Goal: Transaction & Acquisition: Purchase product/service

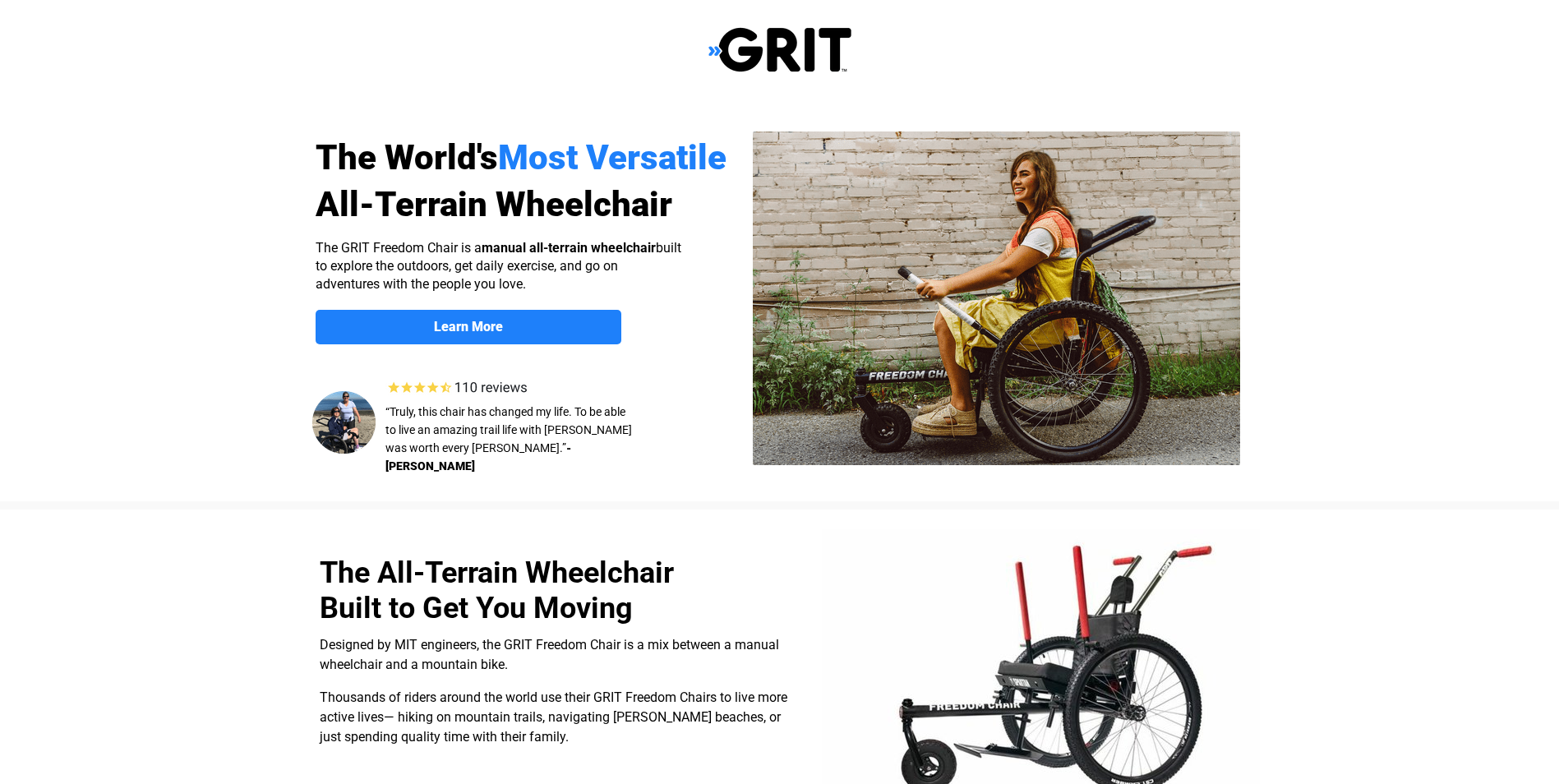
select select "US"
click at [471, 325] on strong "Learn More" at bounding box center [468, 326] width 69 height 16
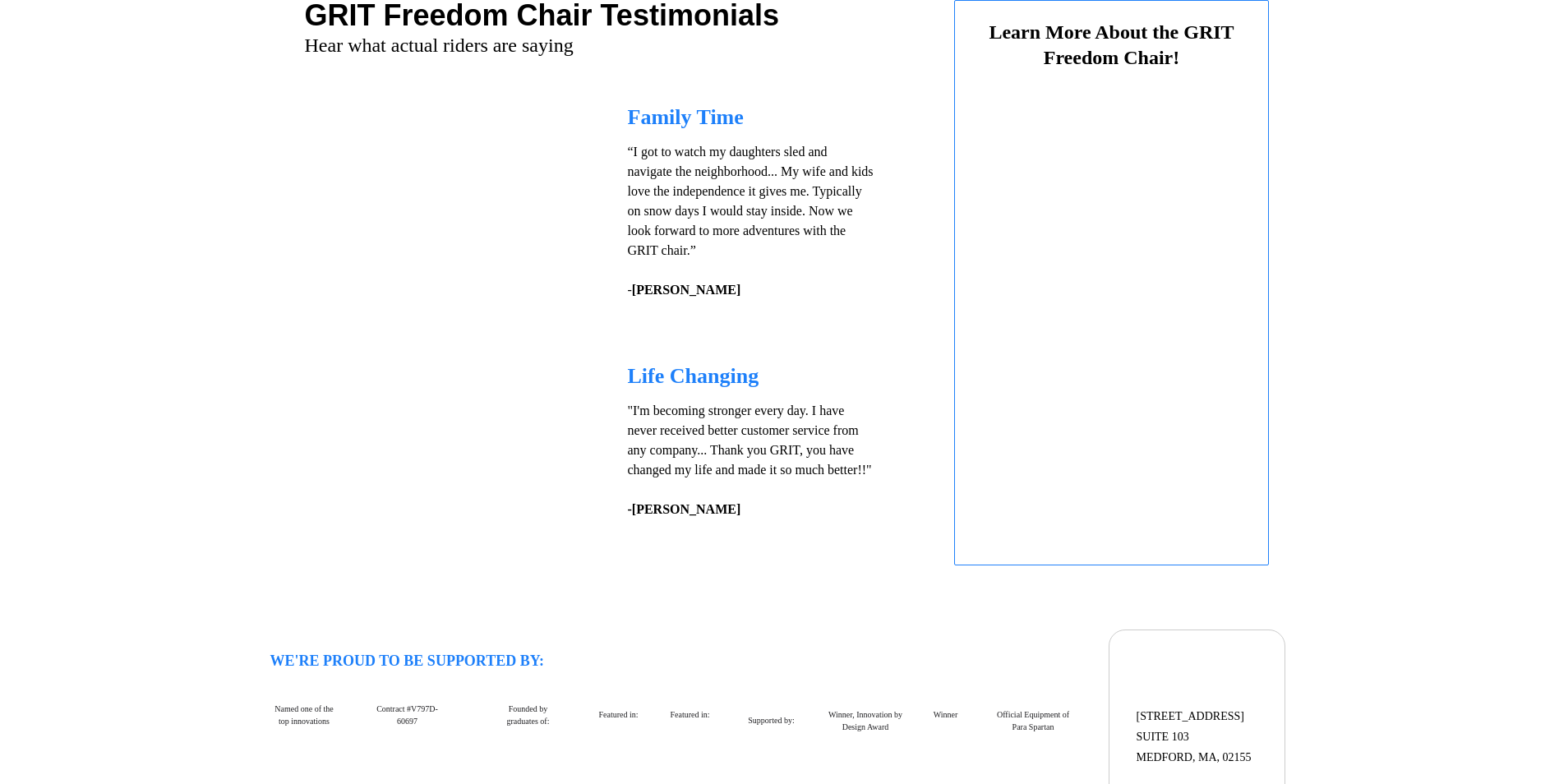
select select "US"
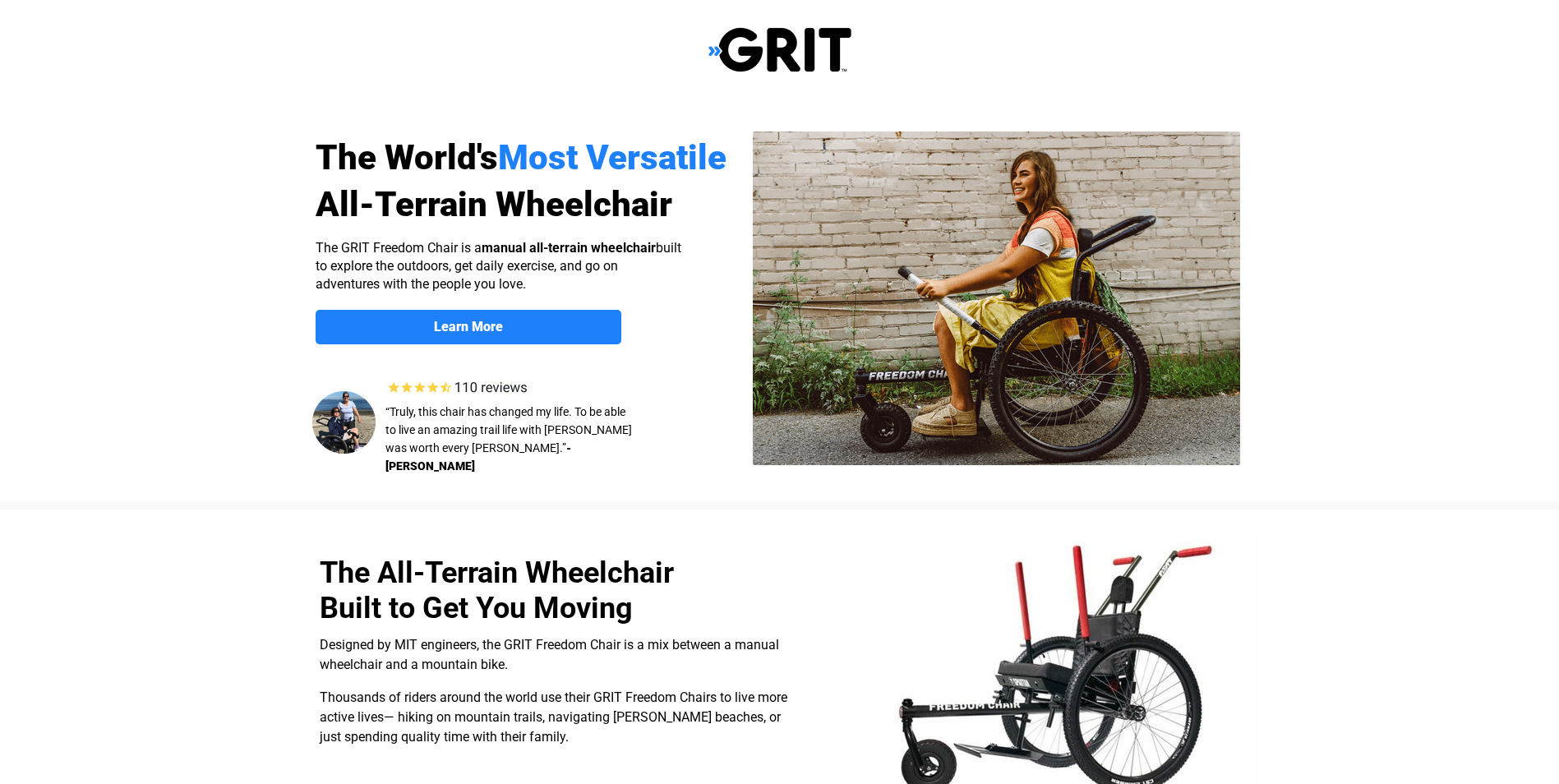
click at [748, 43] on img at bounding box center [779, 50] width 143 height 47
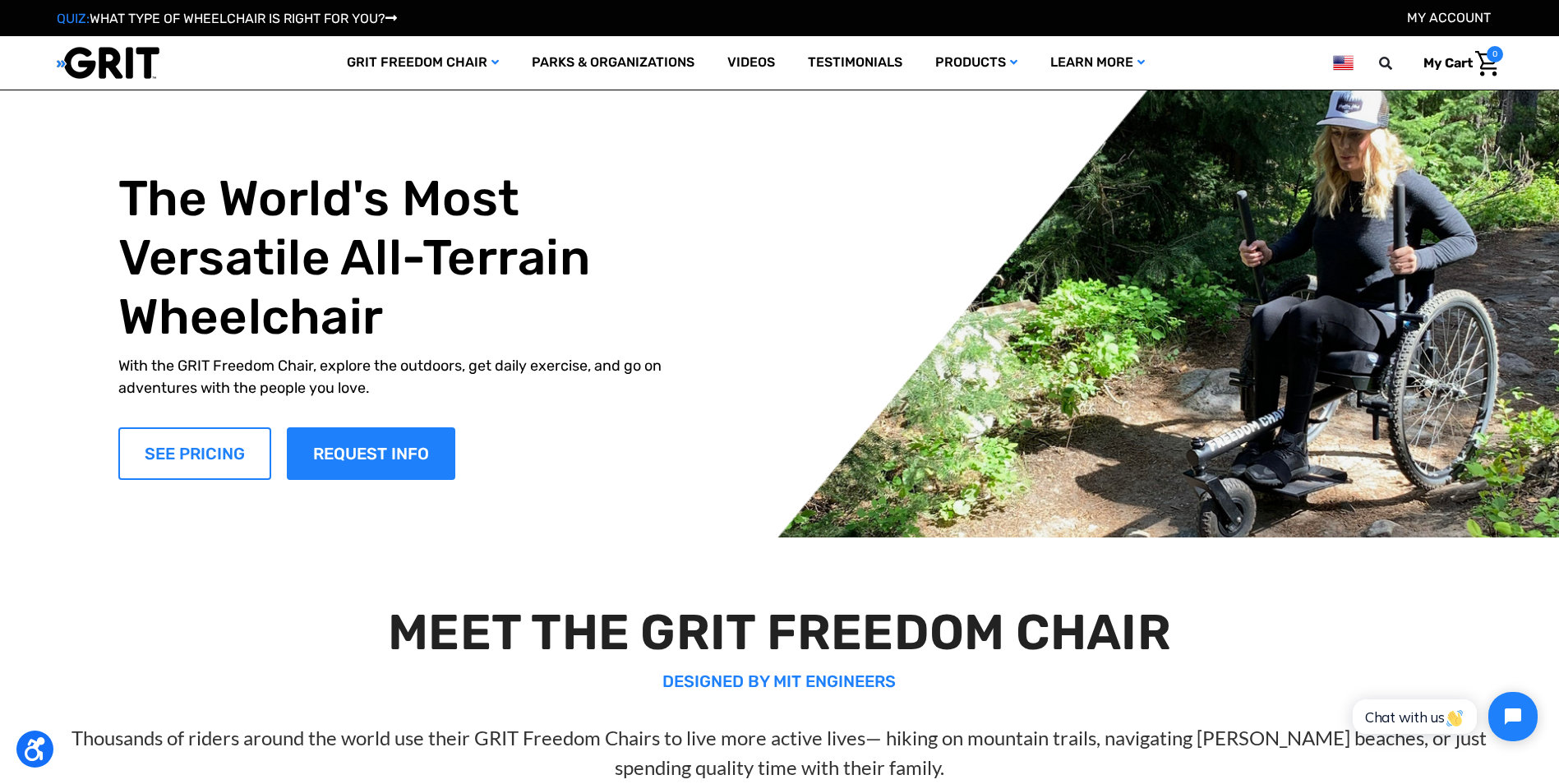
click at [192, 459] on link "SEE PRICING" at bounding box center [194, 454] width 153 height 53
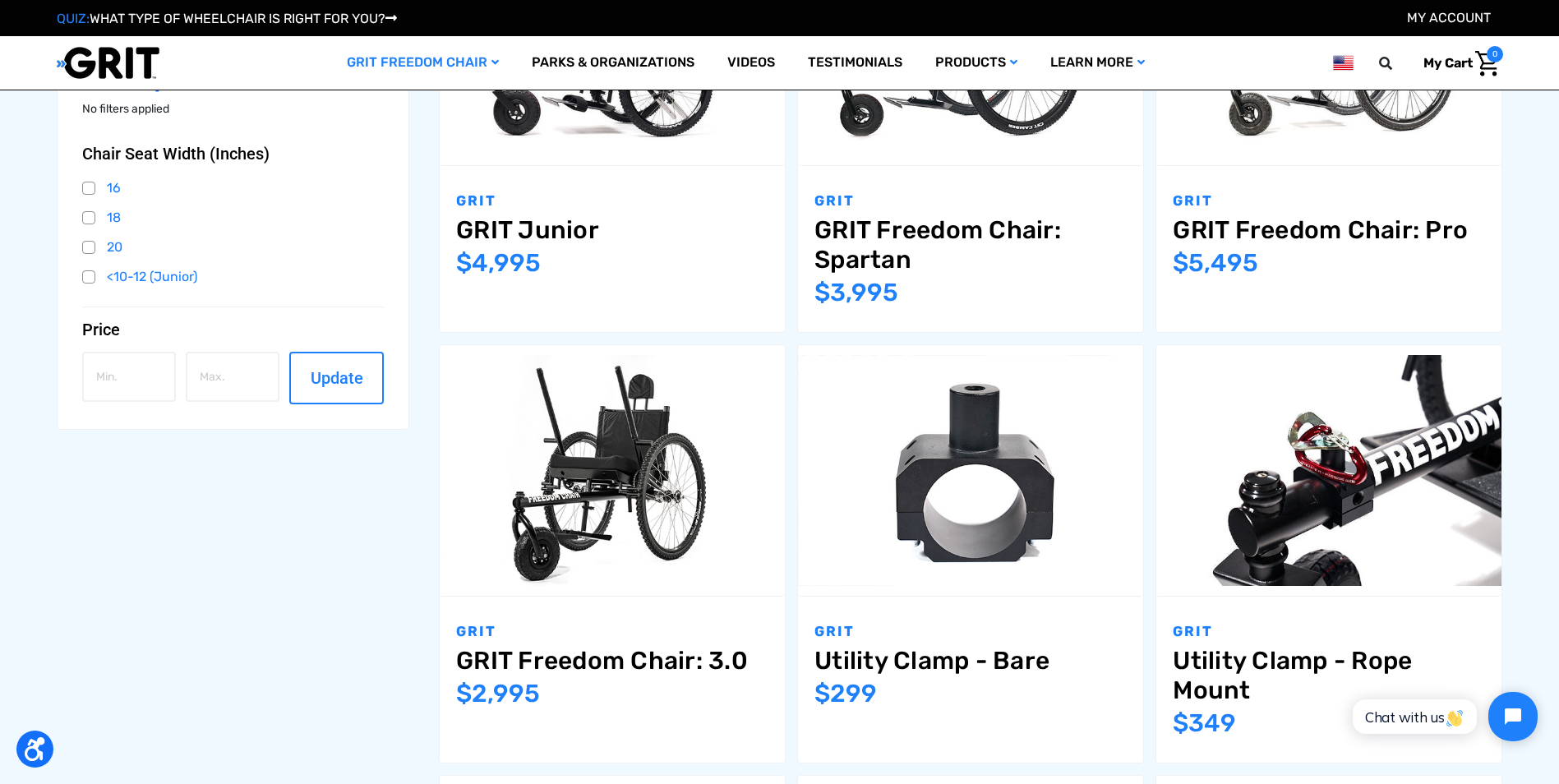
scroll to position [164, 0]
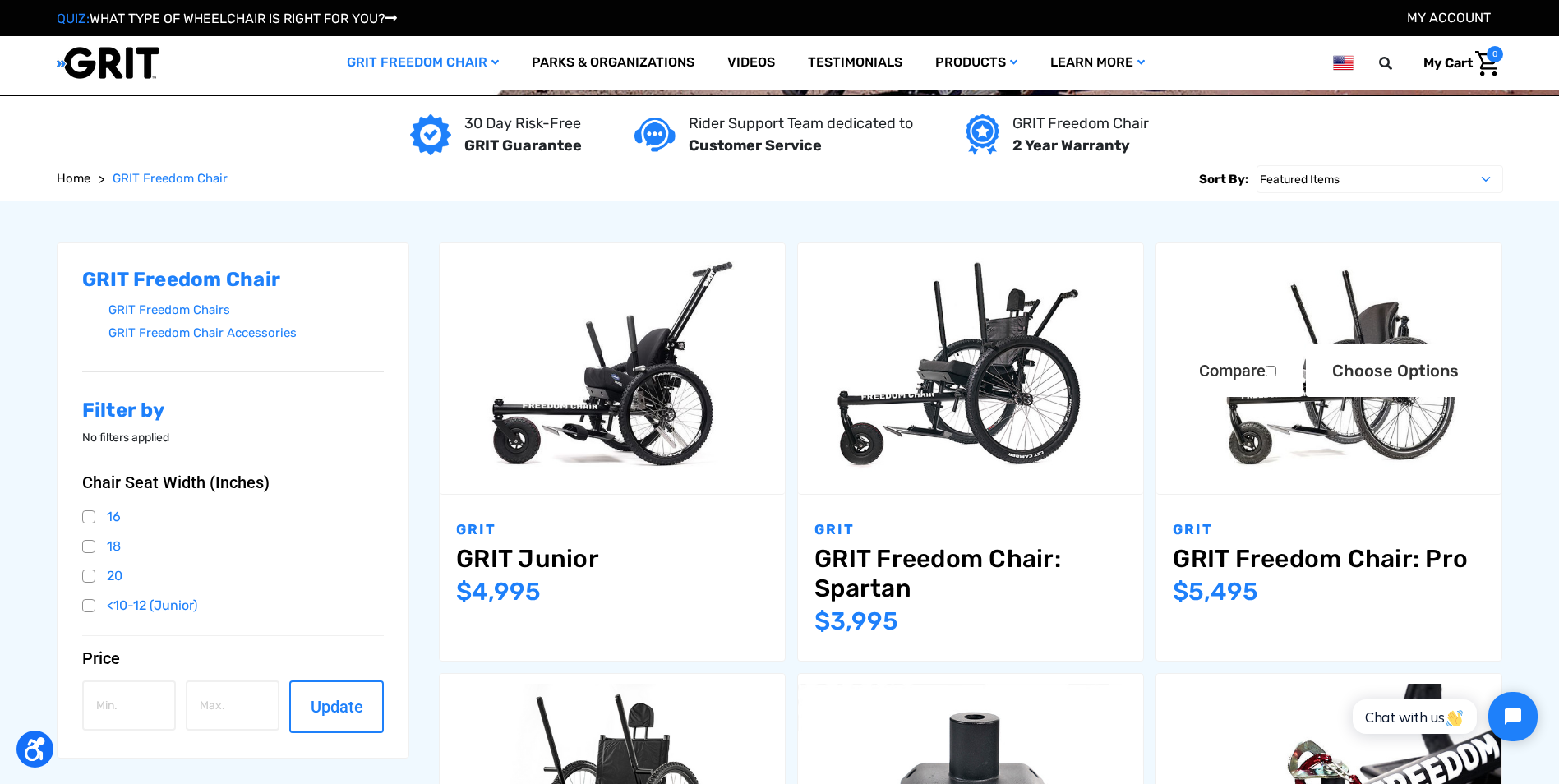
click at [1352, 449] on img "GRIT Freedom Chair: Pro,$5,495.00\a" at bounding box center [1328, 368] width 345 height 230
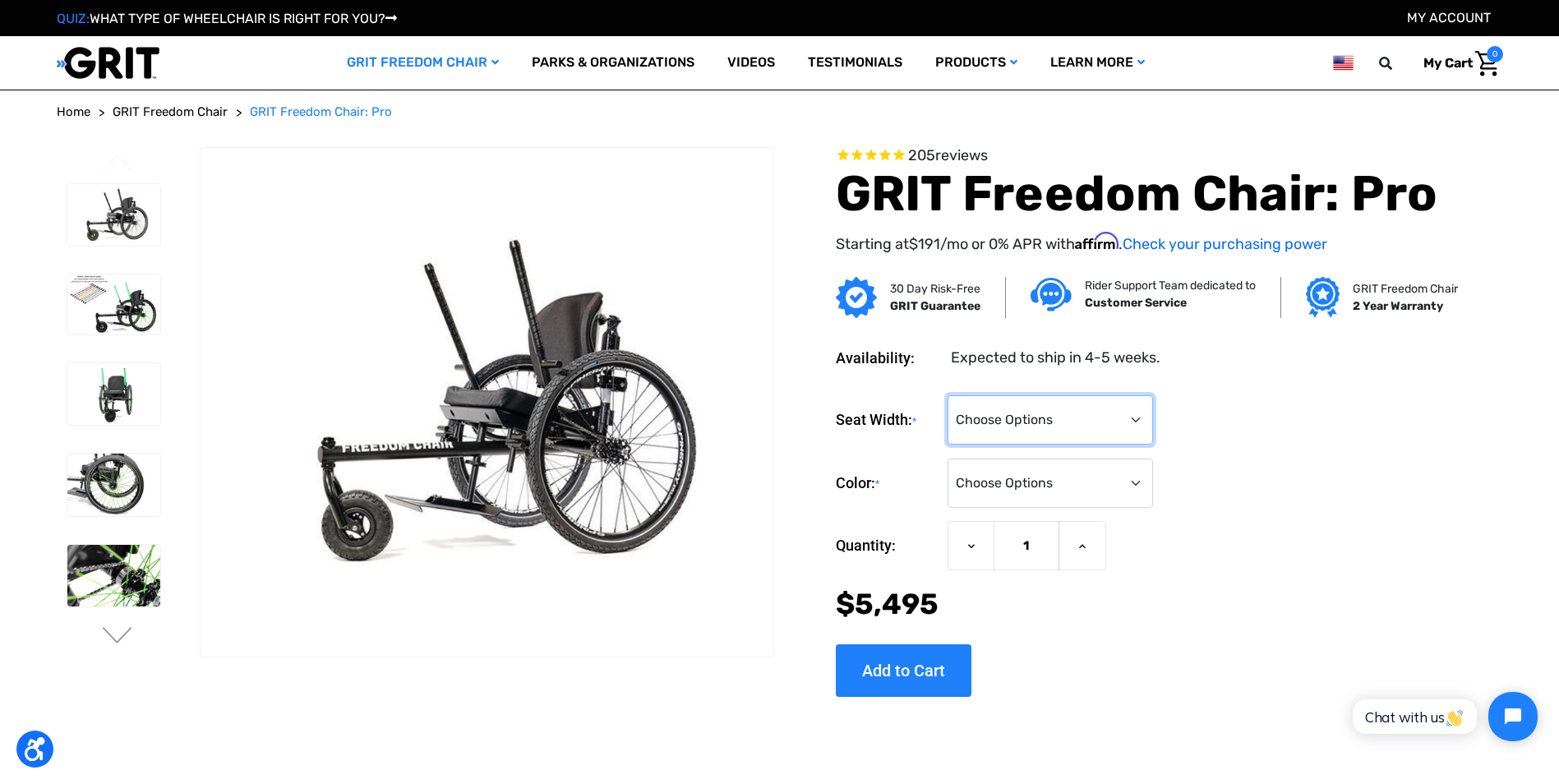
click at [1137, 419] on select "Choose Options 16" 18" 20"" at bounding box center [1050, 420] width 206 height 50
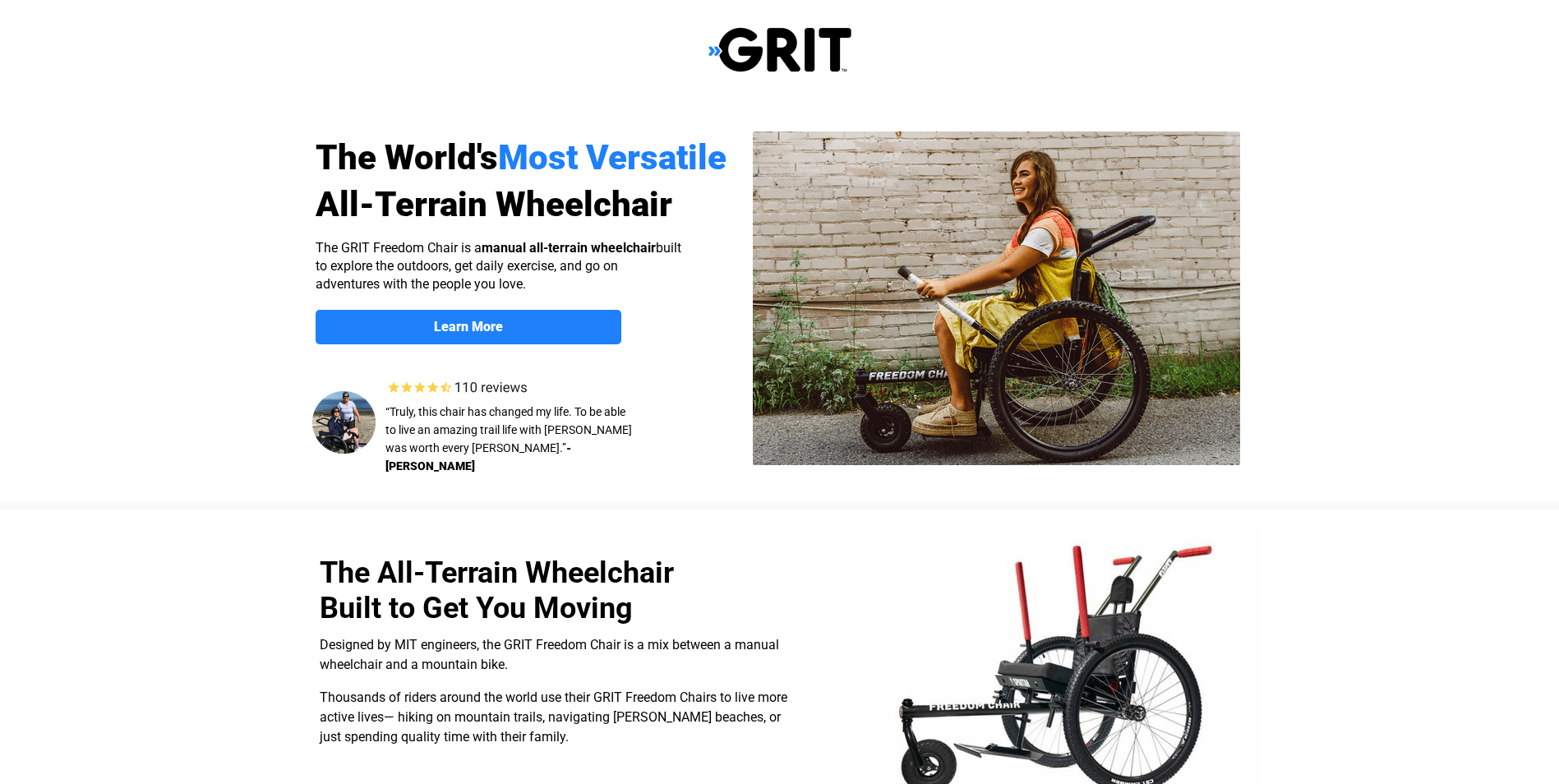
select select "US"
click at [460, 312] on link "Learn More" at bounding box center [468, 327] width 306 height 35
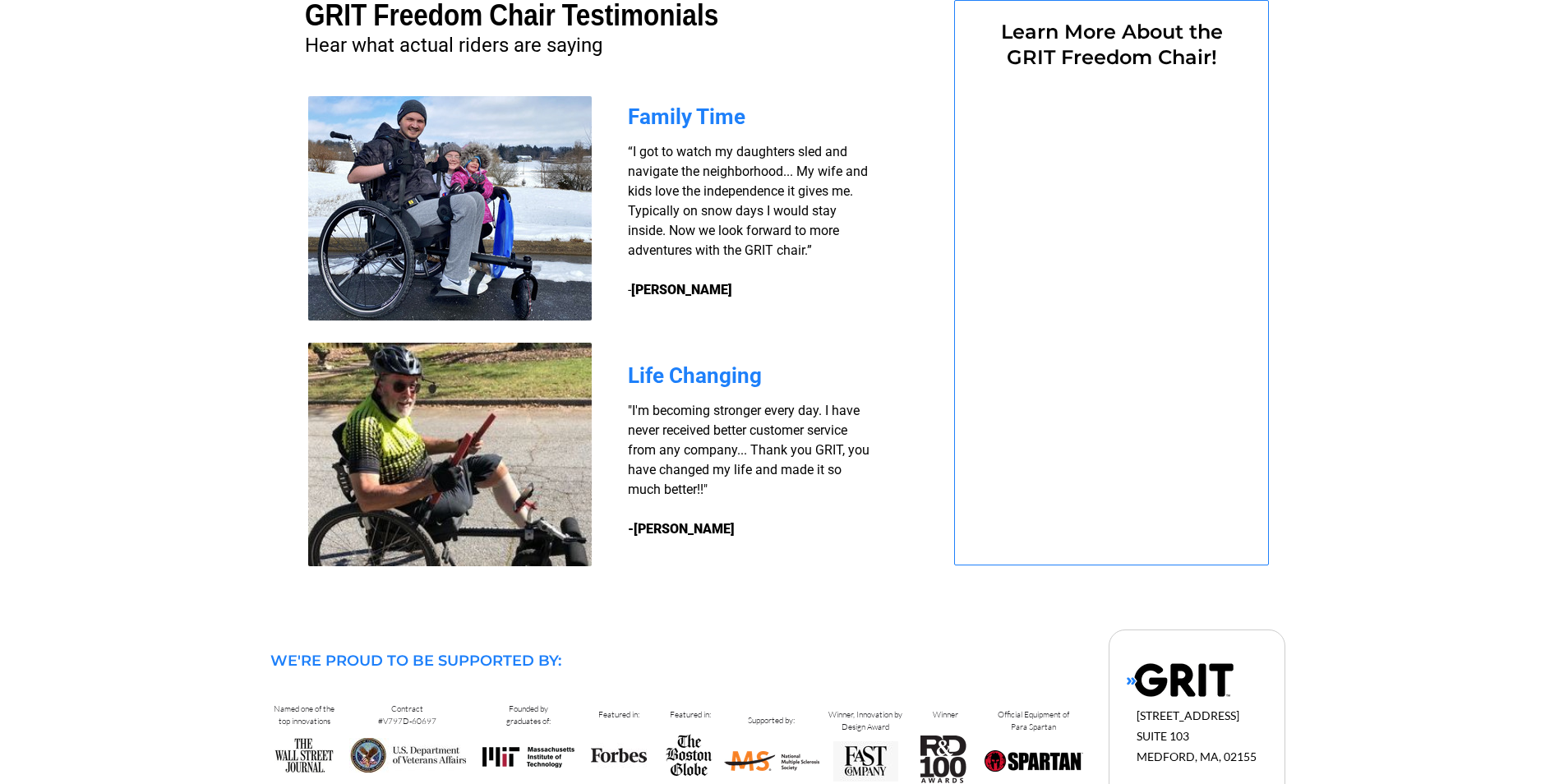
select select "US"
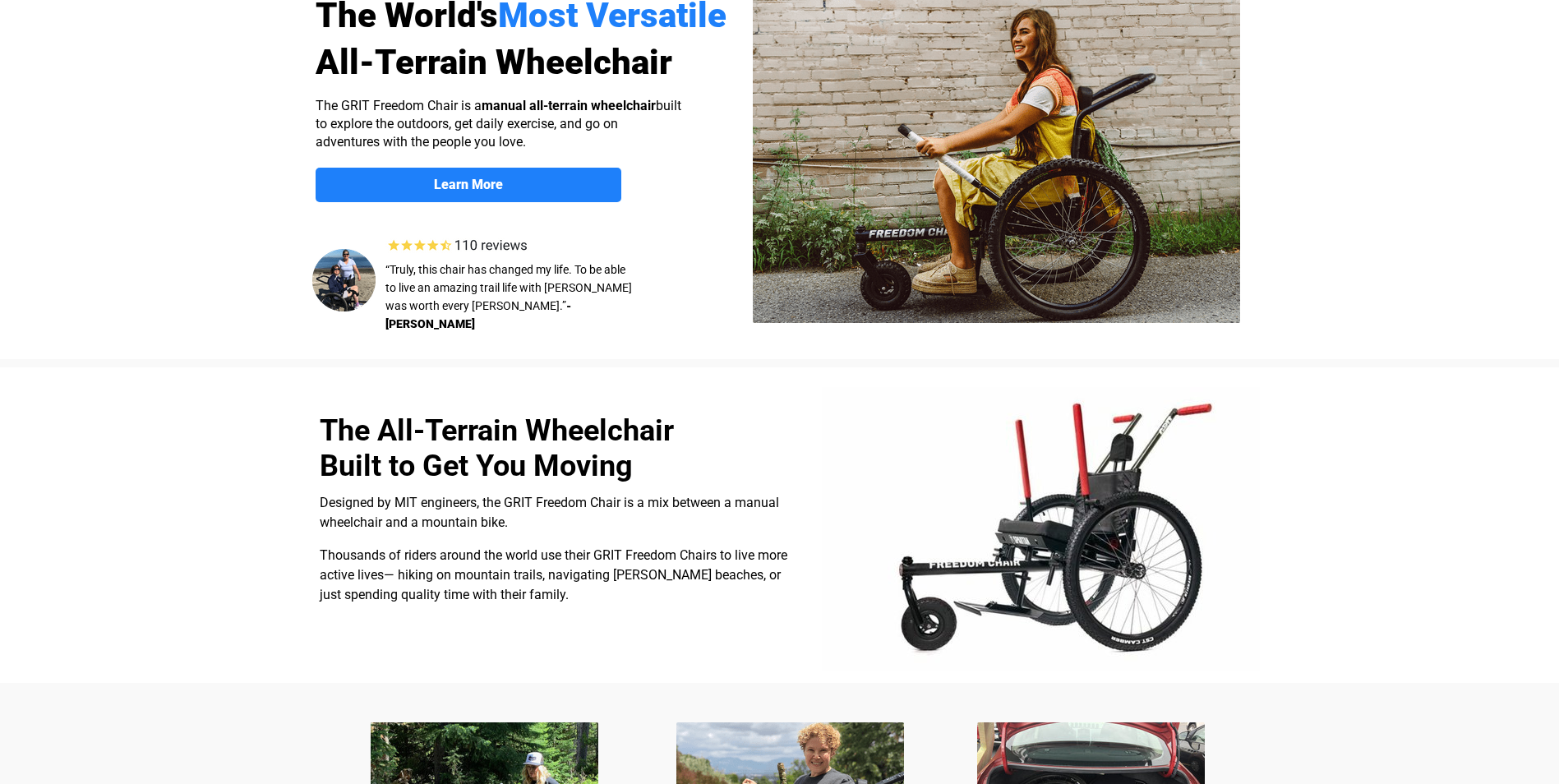
scroll to position [0, 0]
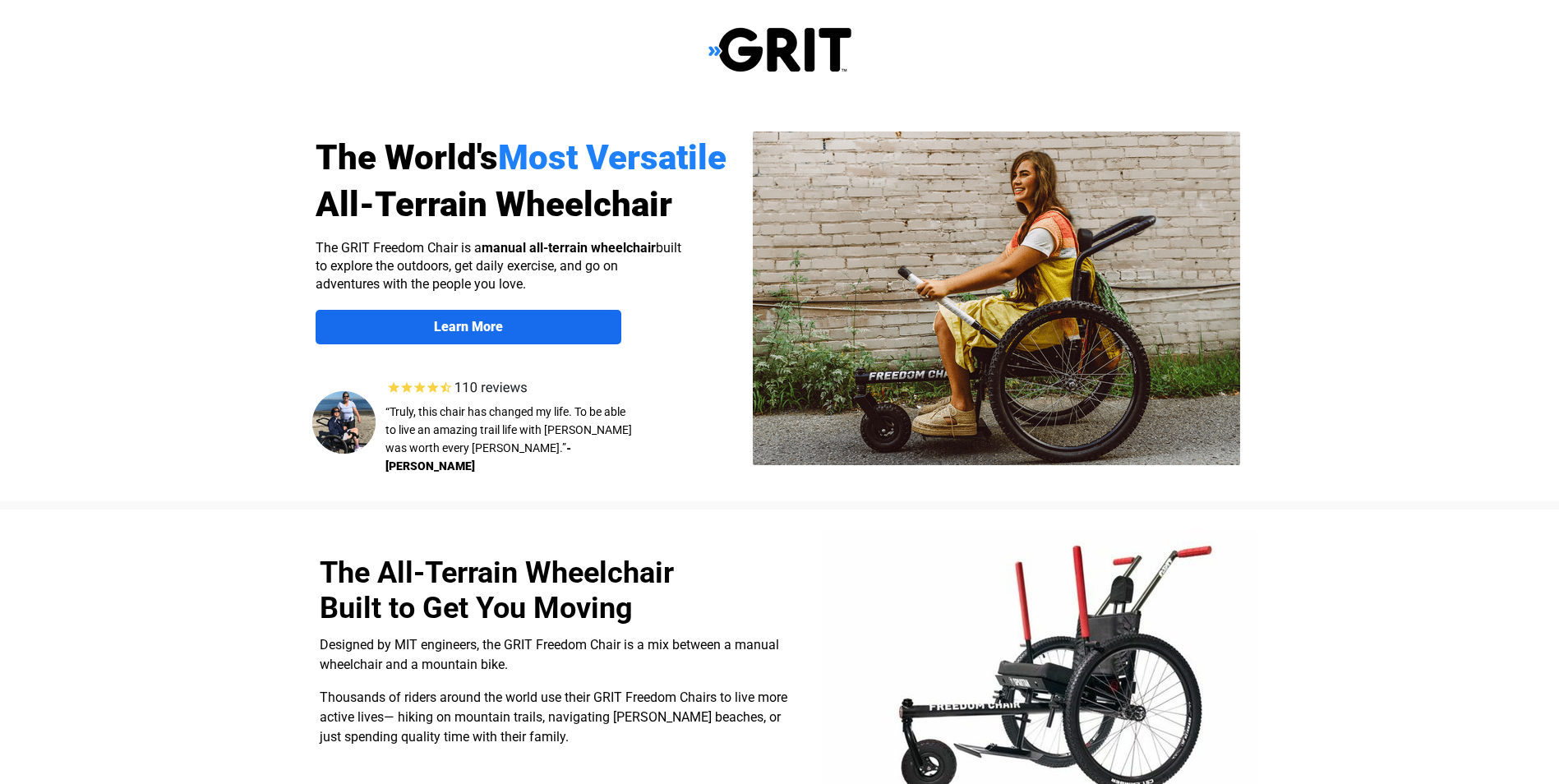
click at [466, 321] on strong "Learn More" at bounding box center [468, 326] width 69 height 16
click at [764, 45] on img at bounding box center [779, 50] width 143 height 47
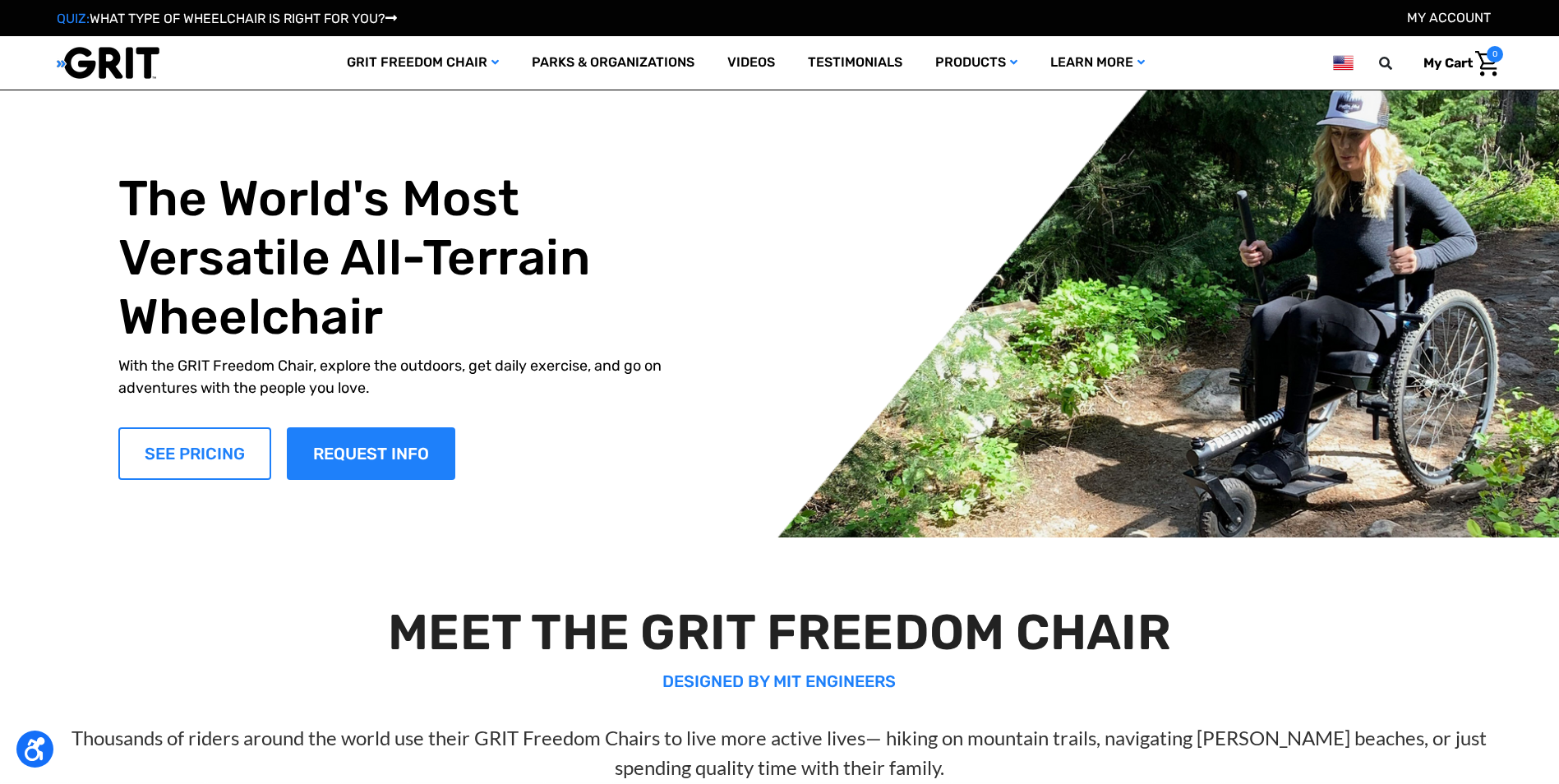
click at [212, 435] on link "SEE PRICING" at bounding box center [194, 454] width 153 height 53
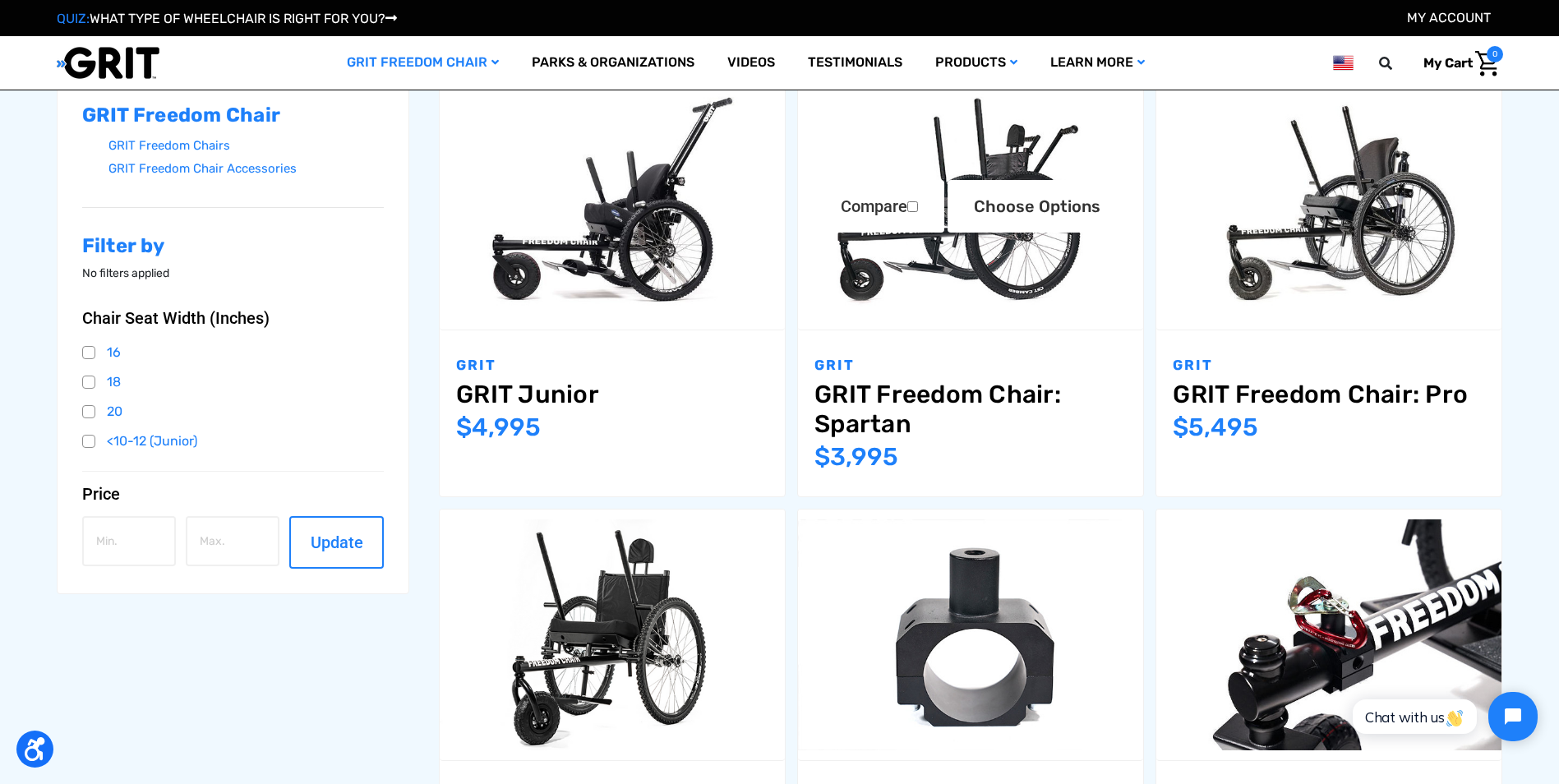
click at [904, 387] on link "GRIT Freedom Chair: Spartan" at bounding box center [971, 409] width 312 height 59
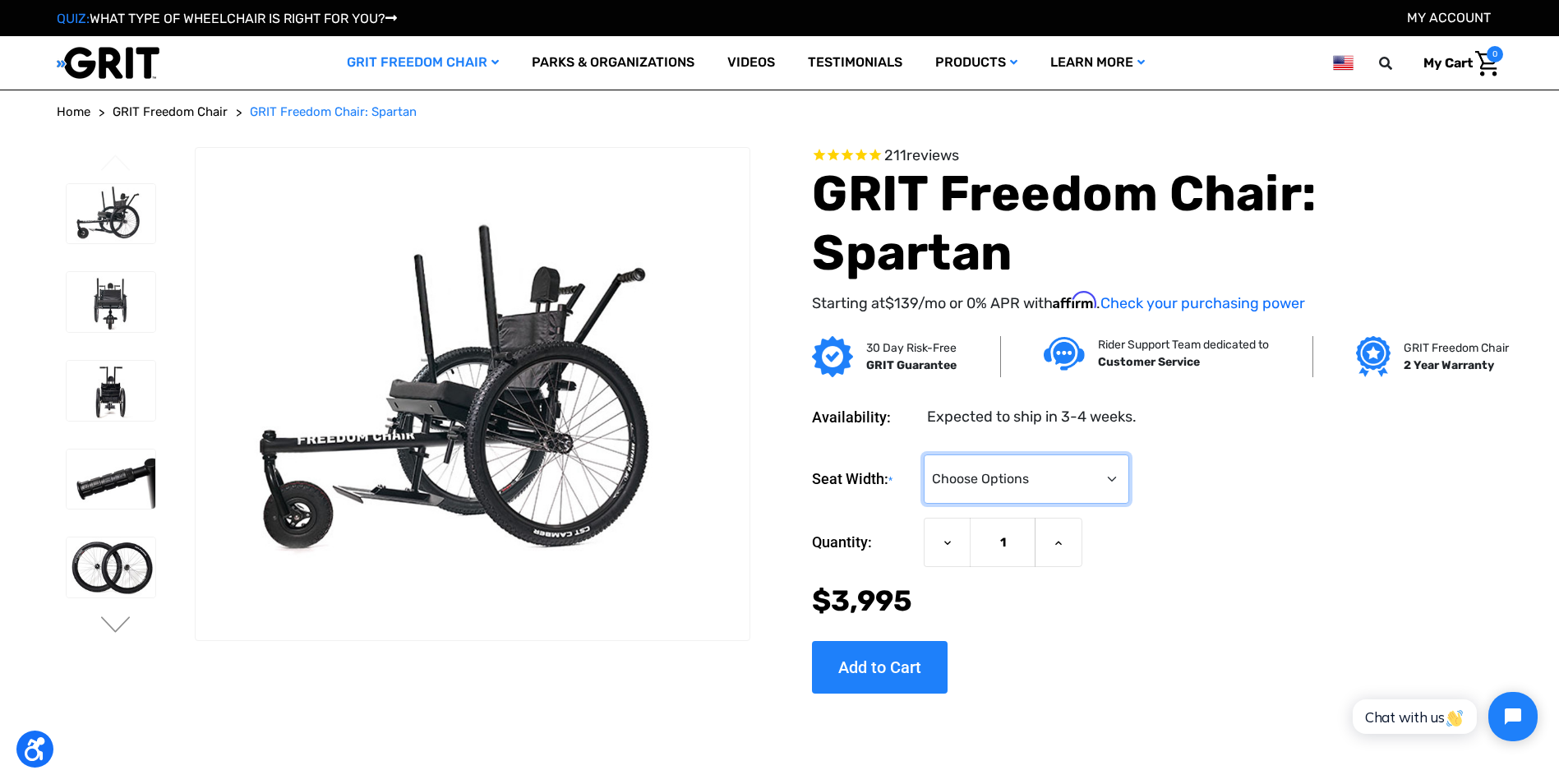
click at [1112, 476] on select "Choose Options 16" 18" 20"" at bounding box center [1026, 479] width 206 height 50
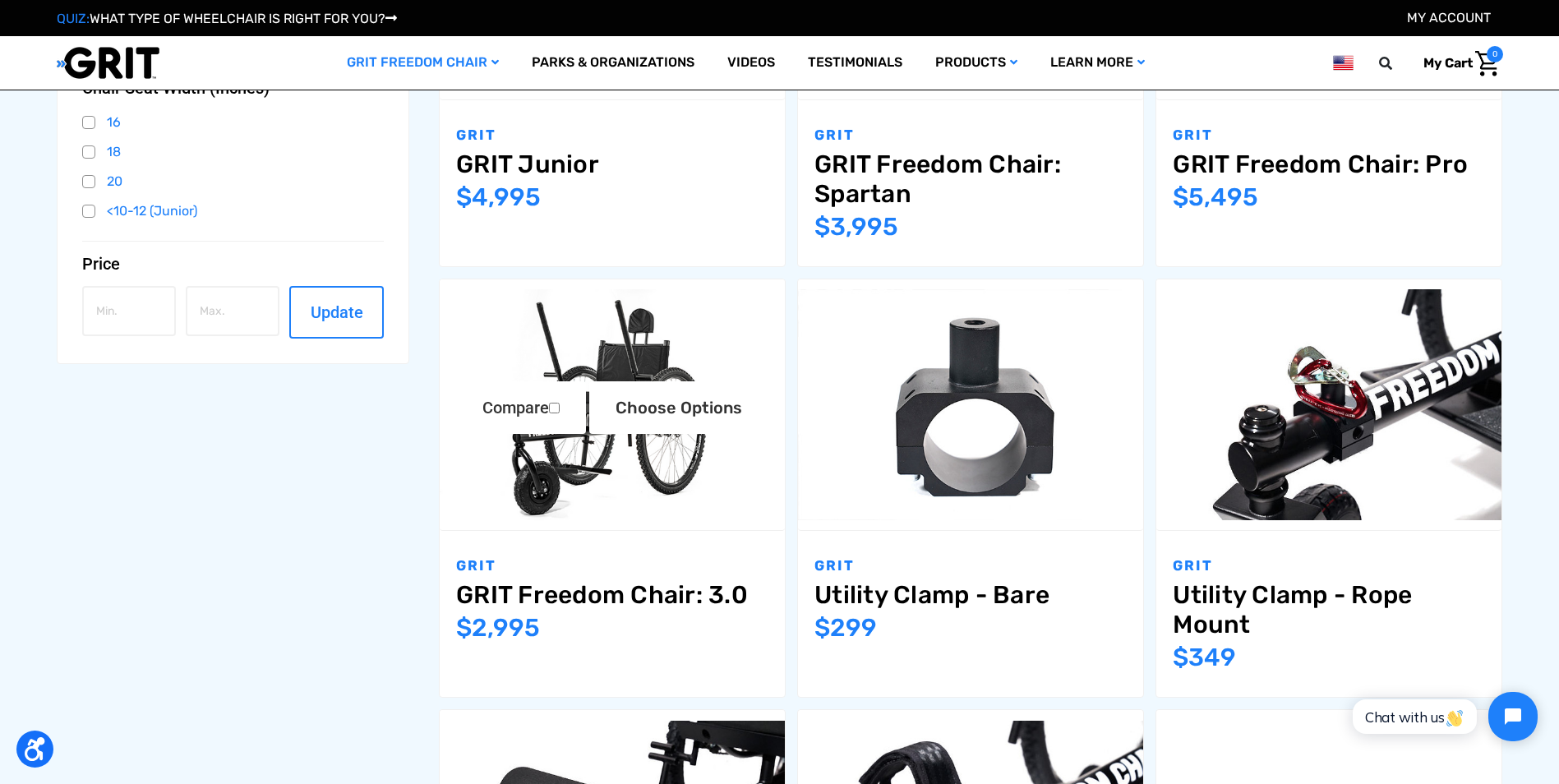
scroll to position [575, 0]
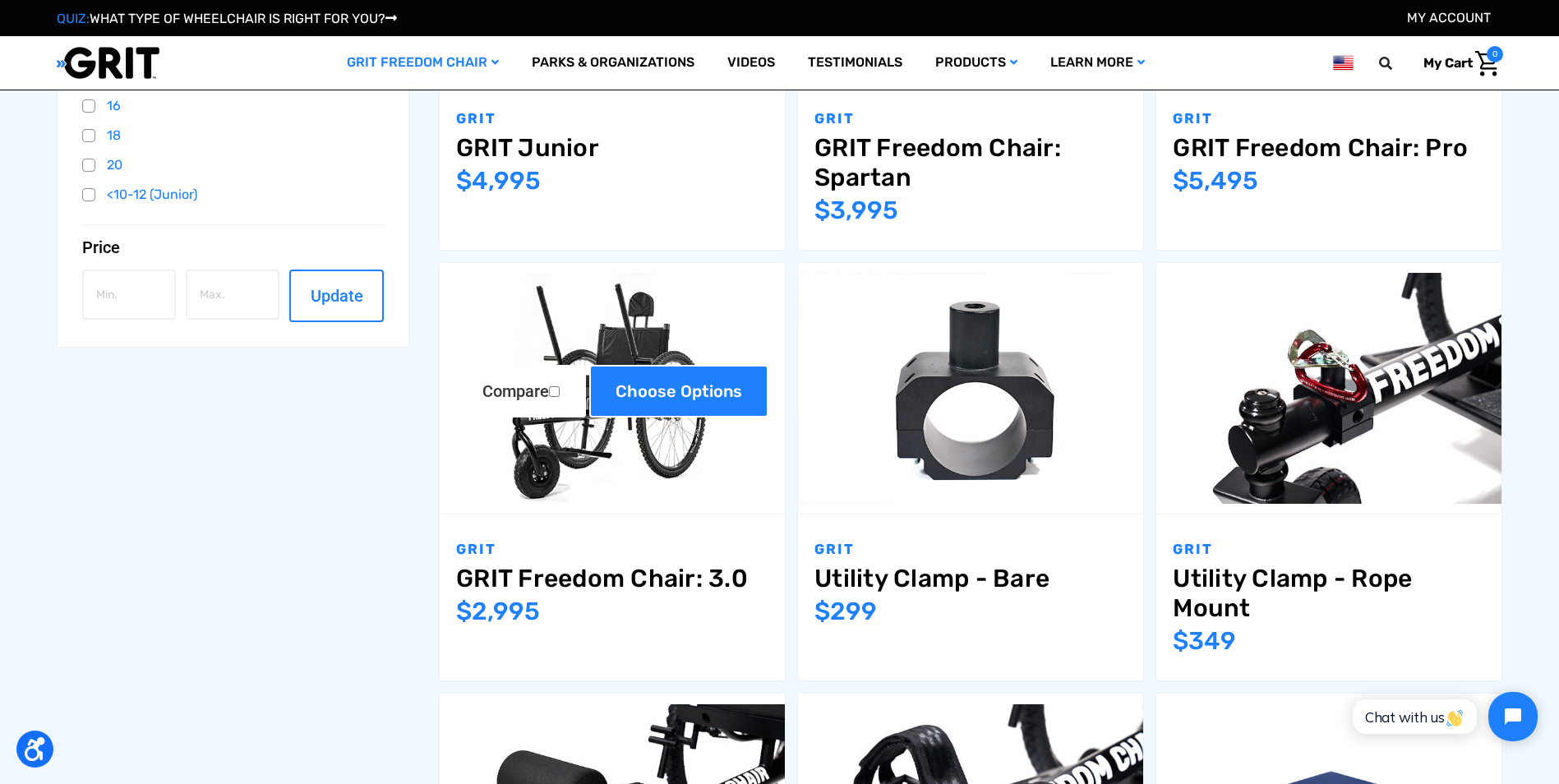
click at [592, 400] on link "Choose Options" at bounding box center [678, 392] width 179 height 53
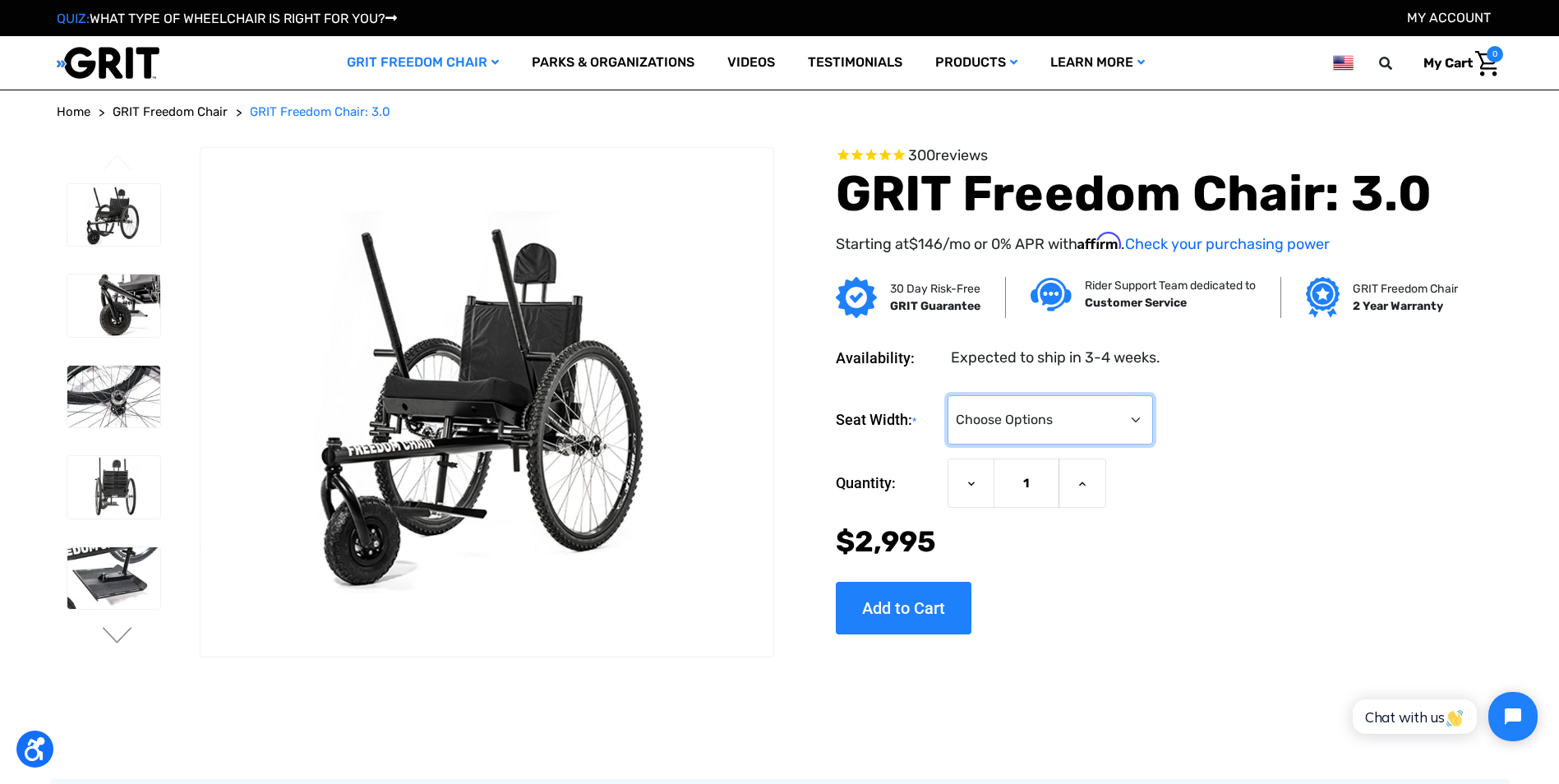
click at [1141, 419] on select "Choose Options 16" 18" 20"" at bounding box center [1050, 420] width 206 height 50
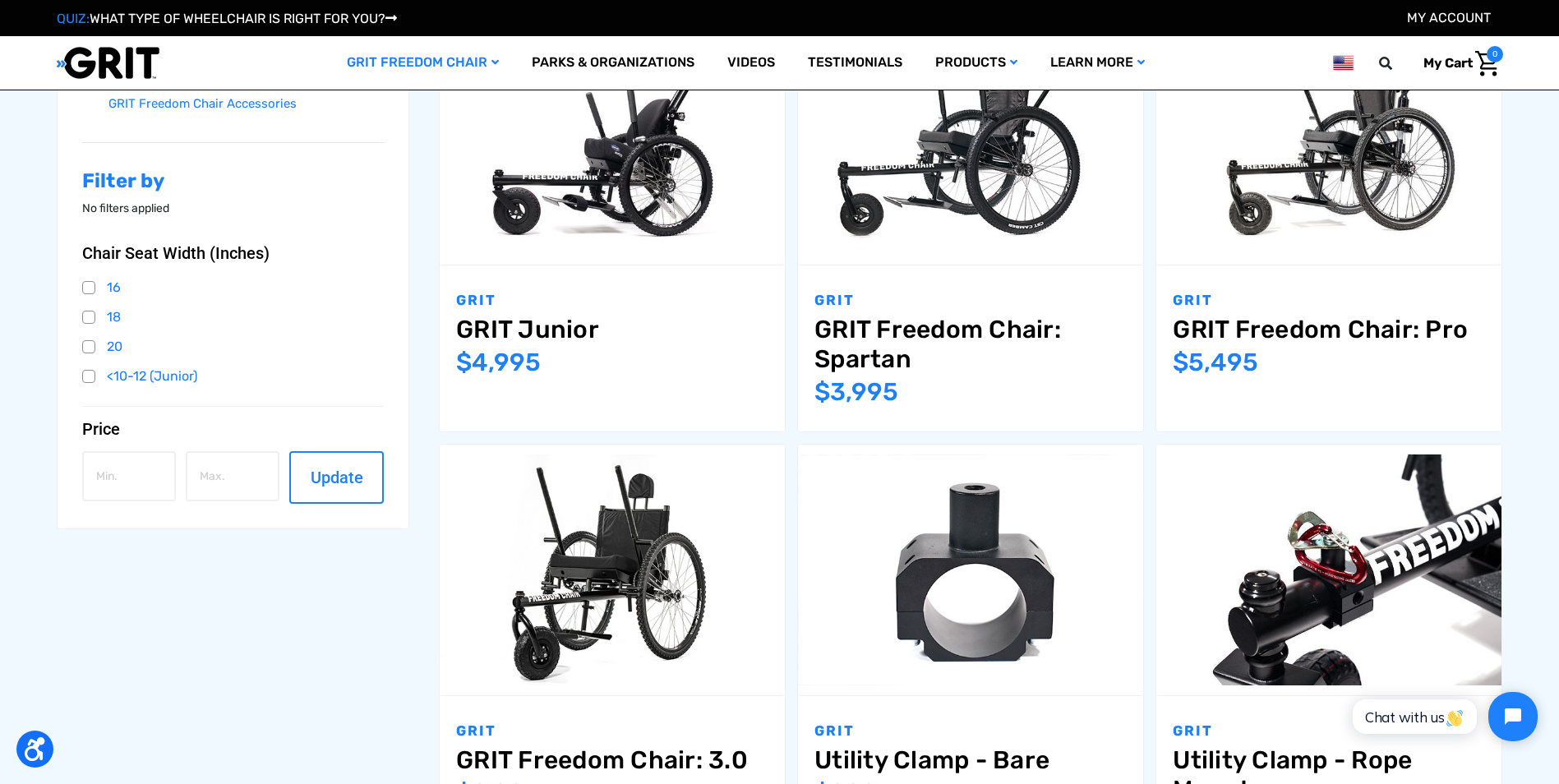
scroll to position [173, 0]
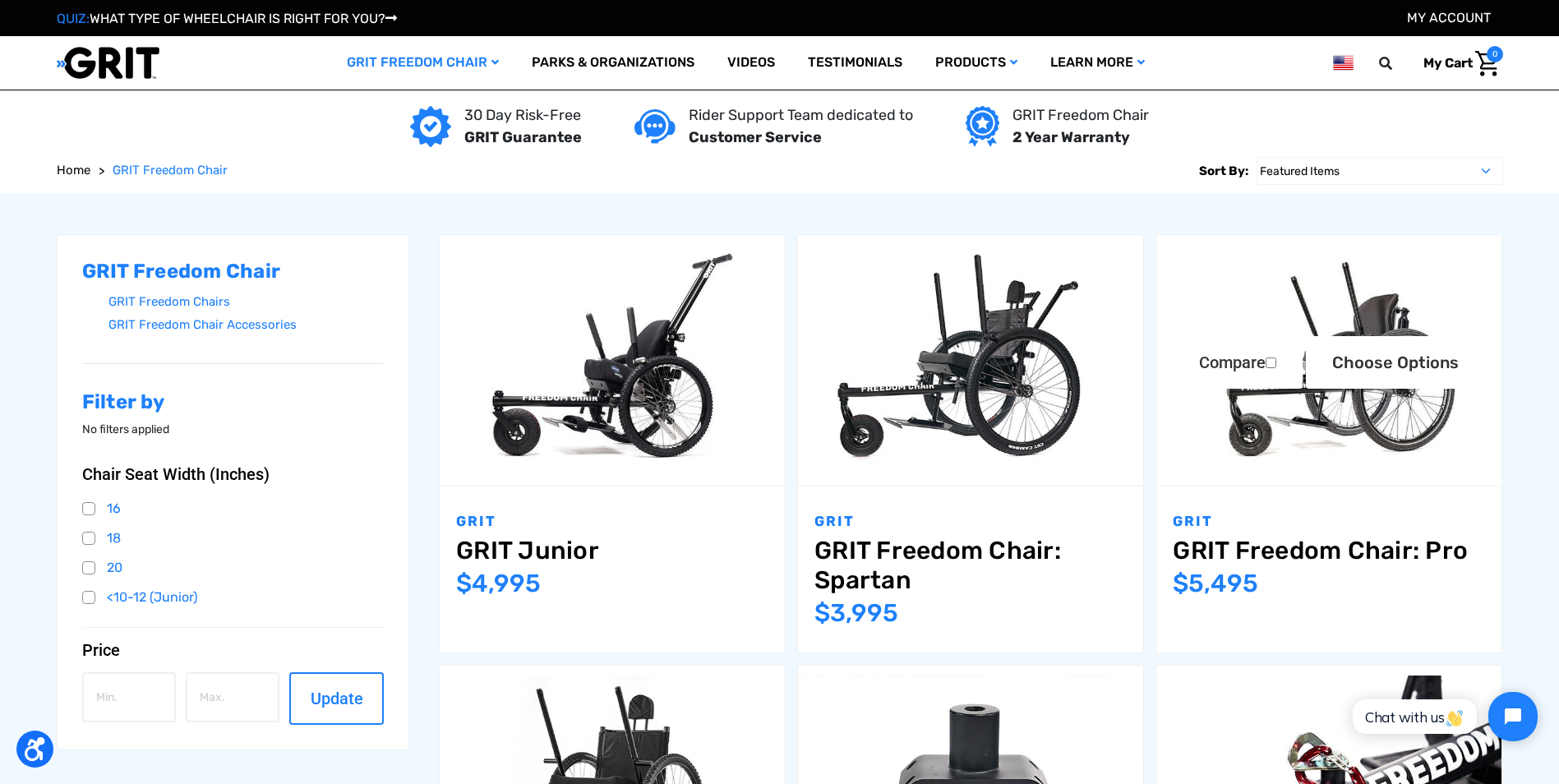
click at [1319, 420] on img "GRIT Freedom Chair: Pro,$5,495.00\a" at bounding box center [1328, 359] width 345 height 230
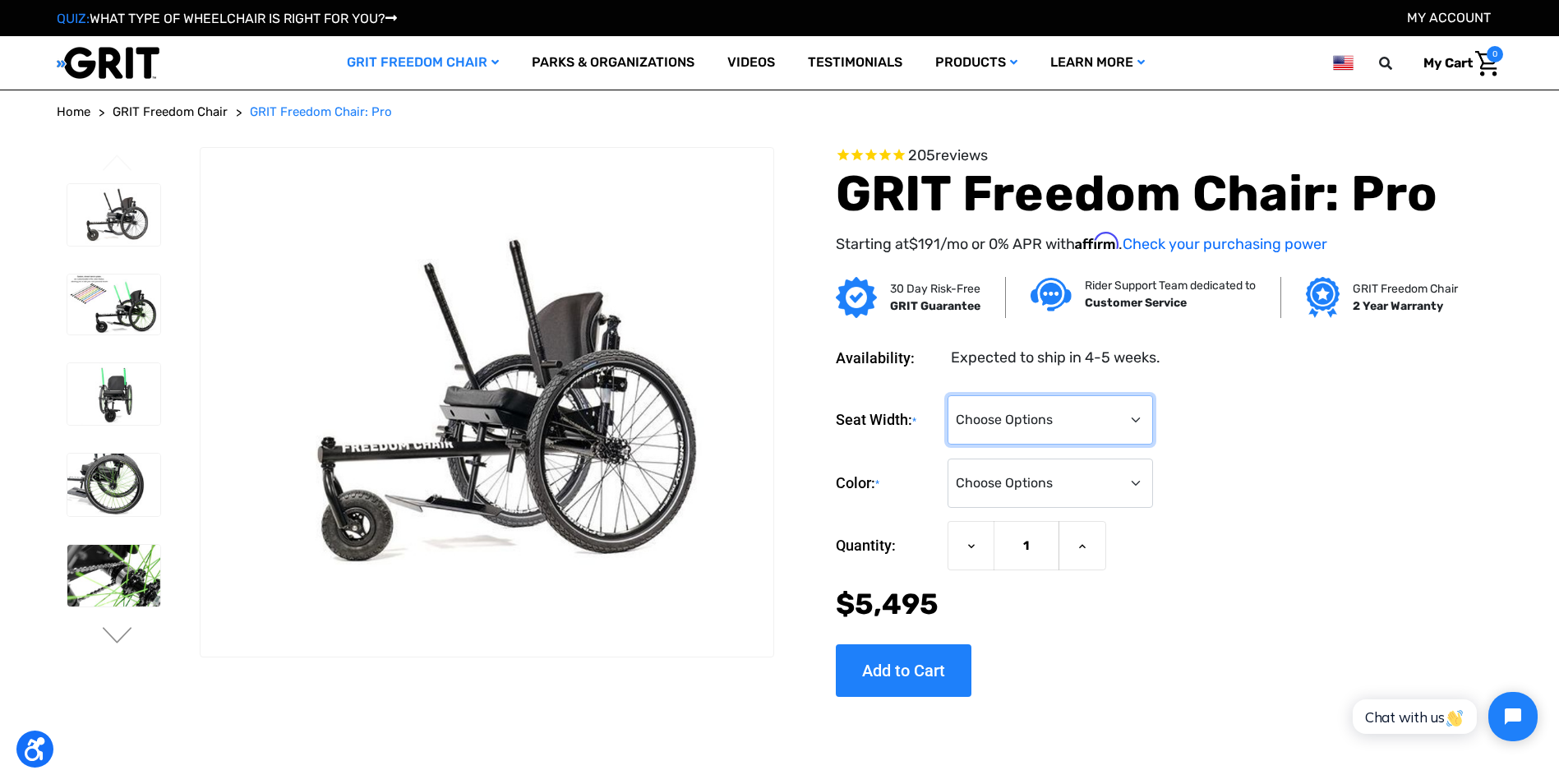
click at [1134, 417] on select "Choose Options 16" 18" 20"" at bounding box center [1050, 420] width 206 height 50
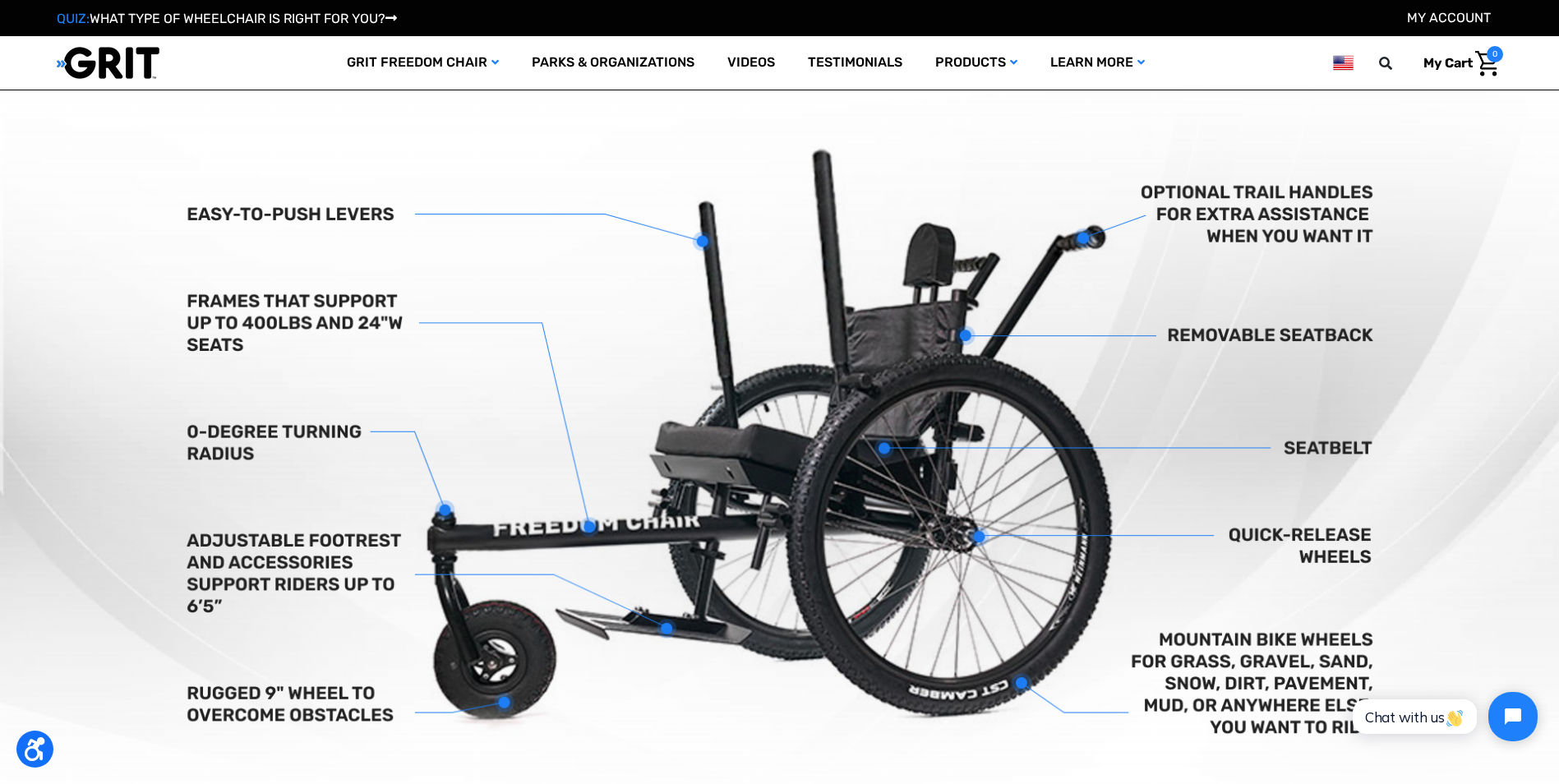
scroll to position [493, 0]
